Goal: Find specific fact: Find specific fact

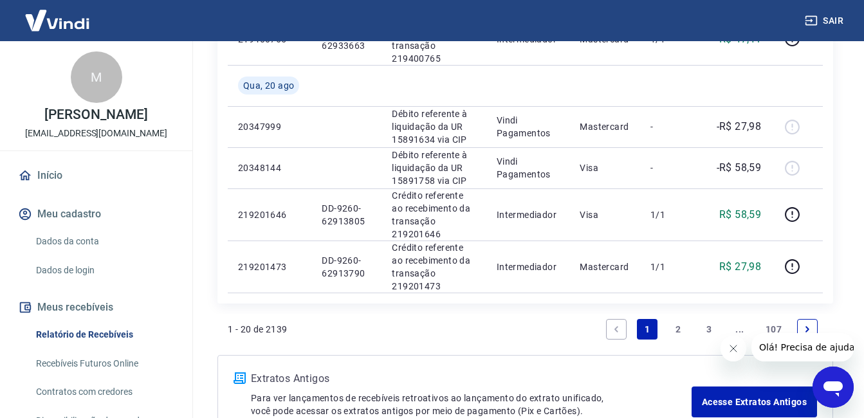
scroll to position [1120, 0]
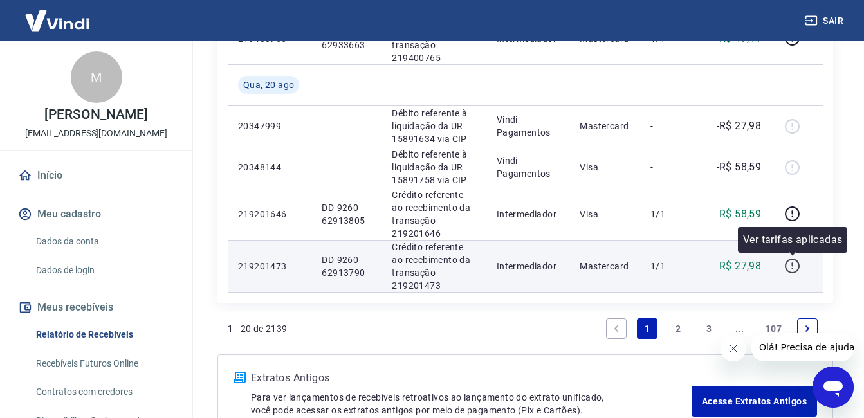
click at [792, 266] on icon "button" at bounding box center [791, 264] width 1 height 4
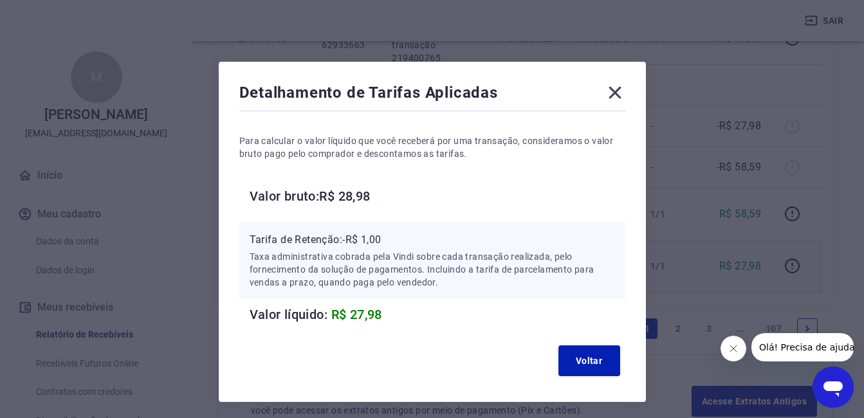
click at [619, 86] on icon at bounding box center [614, 92] width 21 height 21
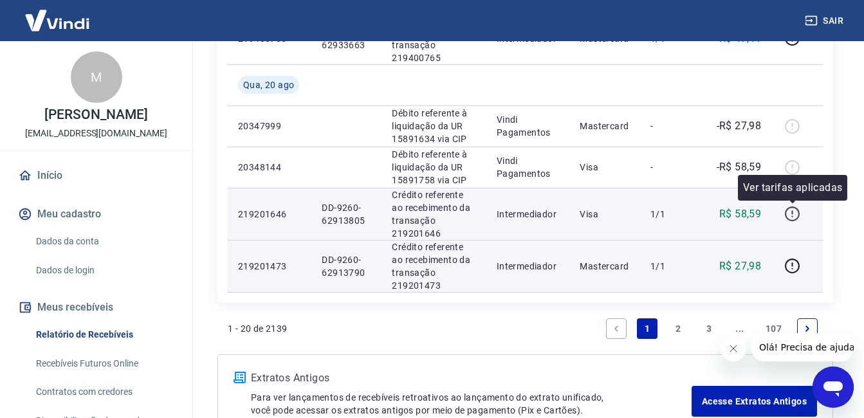
click at [792, 209] on icon "button" at bounding box center [792, 214] width 16 height 16
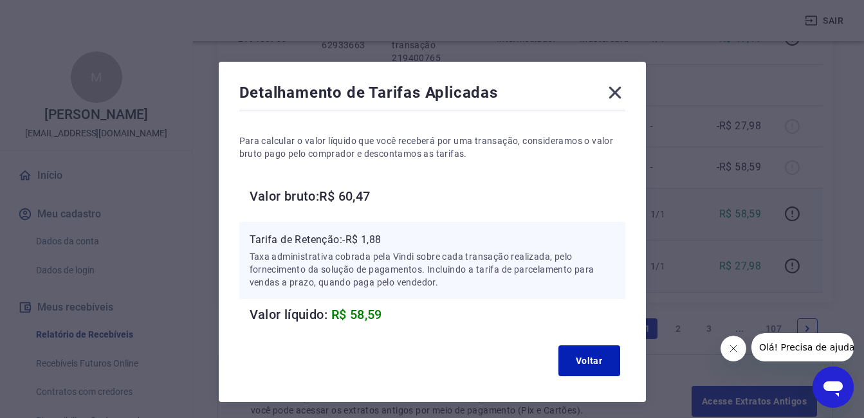
click at [599, 100] on div "Detalhamento de Tarifas Aplicadas" at bounding box center [432, 95] width 386 height 26
click at [610, 91] on icon at bounding box center [614, 92] width 21 height 21
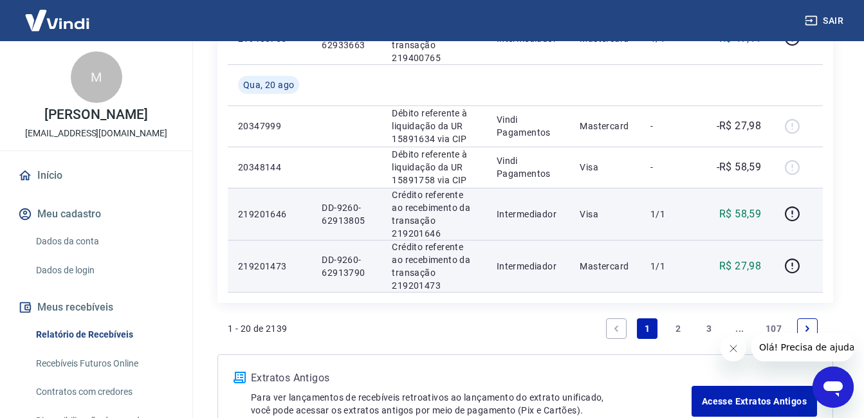
click at [787, 279] on td at bounding box center [796, 266] width 51 height 52
click at [792, 266] on icon "button" at bounding box center [791, 264] width 1 height 4
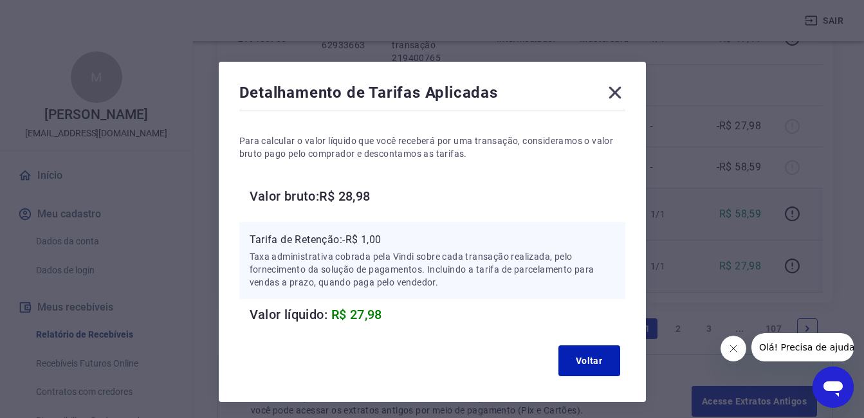
click at [610, 98] on icon at bounding box center [614, 92] width 21 height 21
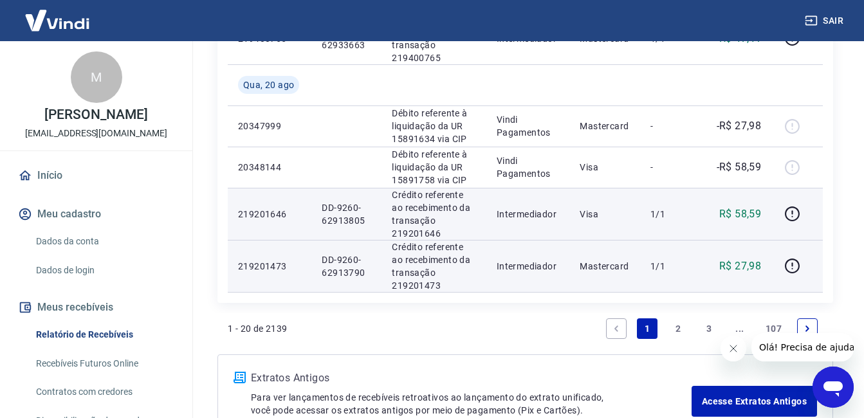
click at [352, 271] on p "DD-9260-62913790" at bounding box center [346, 266] width 50 height 26
copy p "62913790"
